Goal: Task Accomplishment & Management: Complete application form

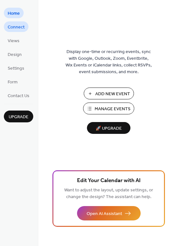
click at [21, 29] on span "Connect" at bounding box center [16, 27] width 17 height 7
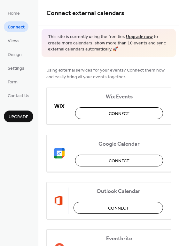
click at [6, 49] on li "Design" at bounding box center [15, 54] width 22 height 11
click at [9, 44] on span "Views" at bounding box center [14, 41] width 12 height 7
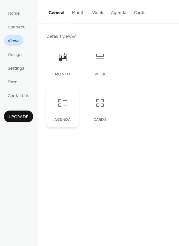
click at [66, 102] on icon at bounding box center [63, 103] width 10 height 10
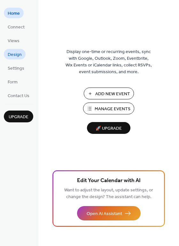
click at [8, 53] on span "Design" at bounding box center [15, 54] width 14 height 7
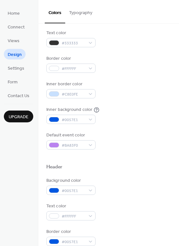
scroll to position [93, 0]
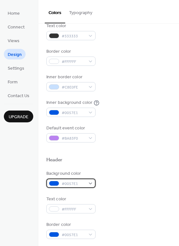
click at [90, 183] on div "#0057E1" at bounding box center [70, 183] width 49 height 9
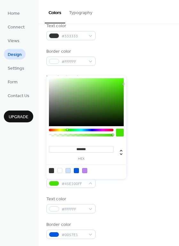
click at [67, 129] on div at bounding box center [81, 130] width 65 height 3
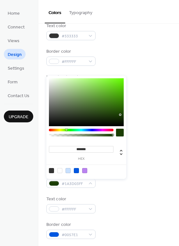
drag, startPoint x: 82, startPoint y: 99, endPoint x: 121, endPoint y: 113, distance: 40.9
click at [121, 113] on div at bounding box center [86, 102] width 75 height 48
type input "*******"
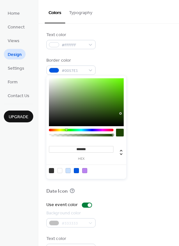
scroll to position [274, 0]
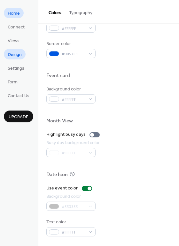
click at [17, 17] on span "Home" at bounding box center [14, 13] width 12 height 7
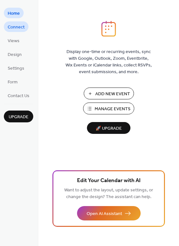
click at [19, 27] on span "Connect" at bounding box center [16, 27] width 17 height 7
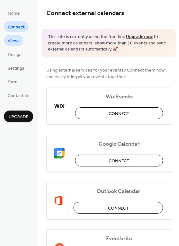
click at [18, 40] on span "Views" at bounding box center [14, 41] width 12 height 7
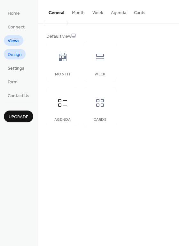
click at [17, 57] on span "Design" at bounding box center [15, 54] width 14 height 7
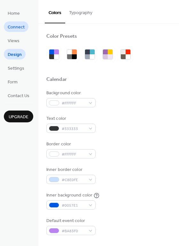
click at [15, 24] on span "Connect" at bounding box center [16, 27] width 17 height 7
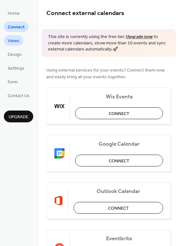
click at [20, 43] on link "Views" at bounding box center [14, 40] width 20 height 11
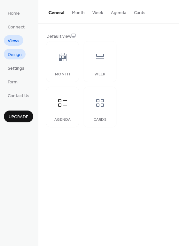
click at [15, 54] on span "Design" at bounding box center [15, 54] width 14 height 7
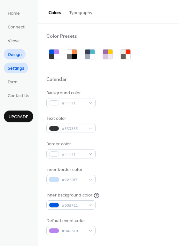
click at [19, 66] on span "Settings" at bounding box center [16, 68] width 17 height 7
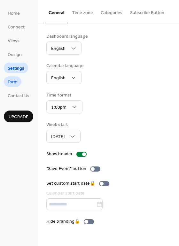
click at [17, 81] on span "Form" at bounding box center [13, 82] width 10 height 7
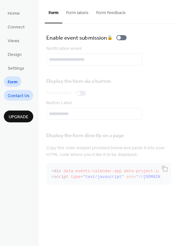
click at [18, 93] on span "Contact Us" at bounding box center [19, 96] width 22 height 7
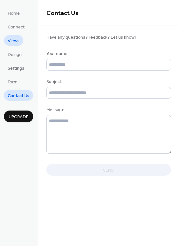
click at [16, 41] on span "Views" at bounding box center [14, 41] width 12 height 7
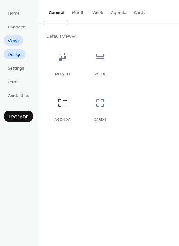
click at [16, 52] on span "Design" at bounding box center [15, 54] width 14 height 7
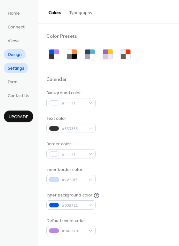
click at [18, 65] on span "Settings" at bounding box center [16, 68] width 17 height 7
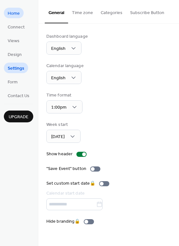
click at [13, 12] on span "Home" at bounding box center [14, 13] width 12 height 7
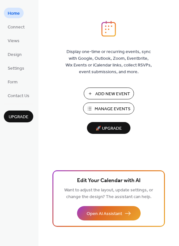
click at [104, 93] on span "Add New Event" at bounding box center [112, 94] width 35 height 7
